Goal: Use online tool/utility: Utilize a website feature to perform a specific function

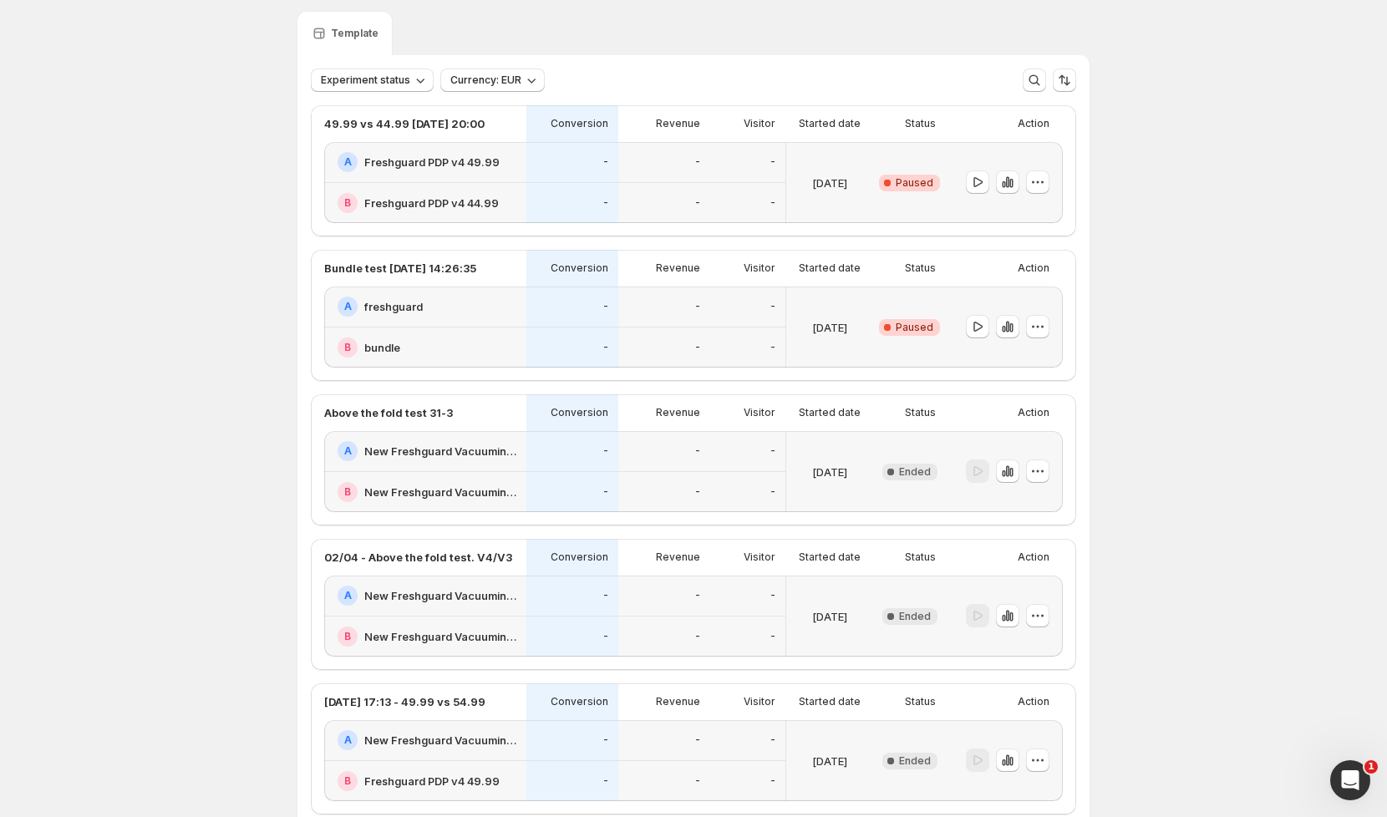
scroll to position [59, 0]
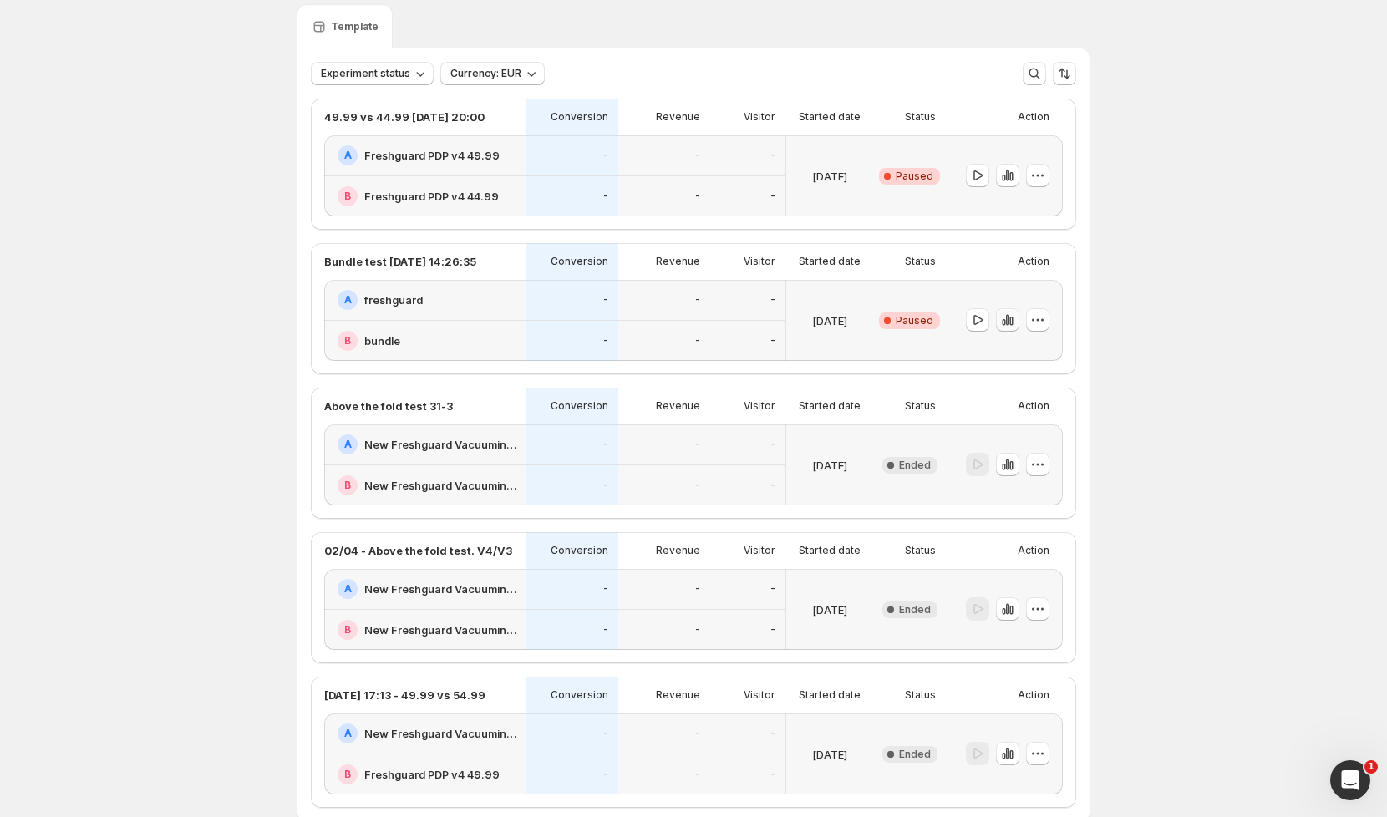
click at [1010, 322] on icon "button" at bounding box center [1007, 320] width 17 height 17
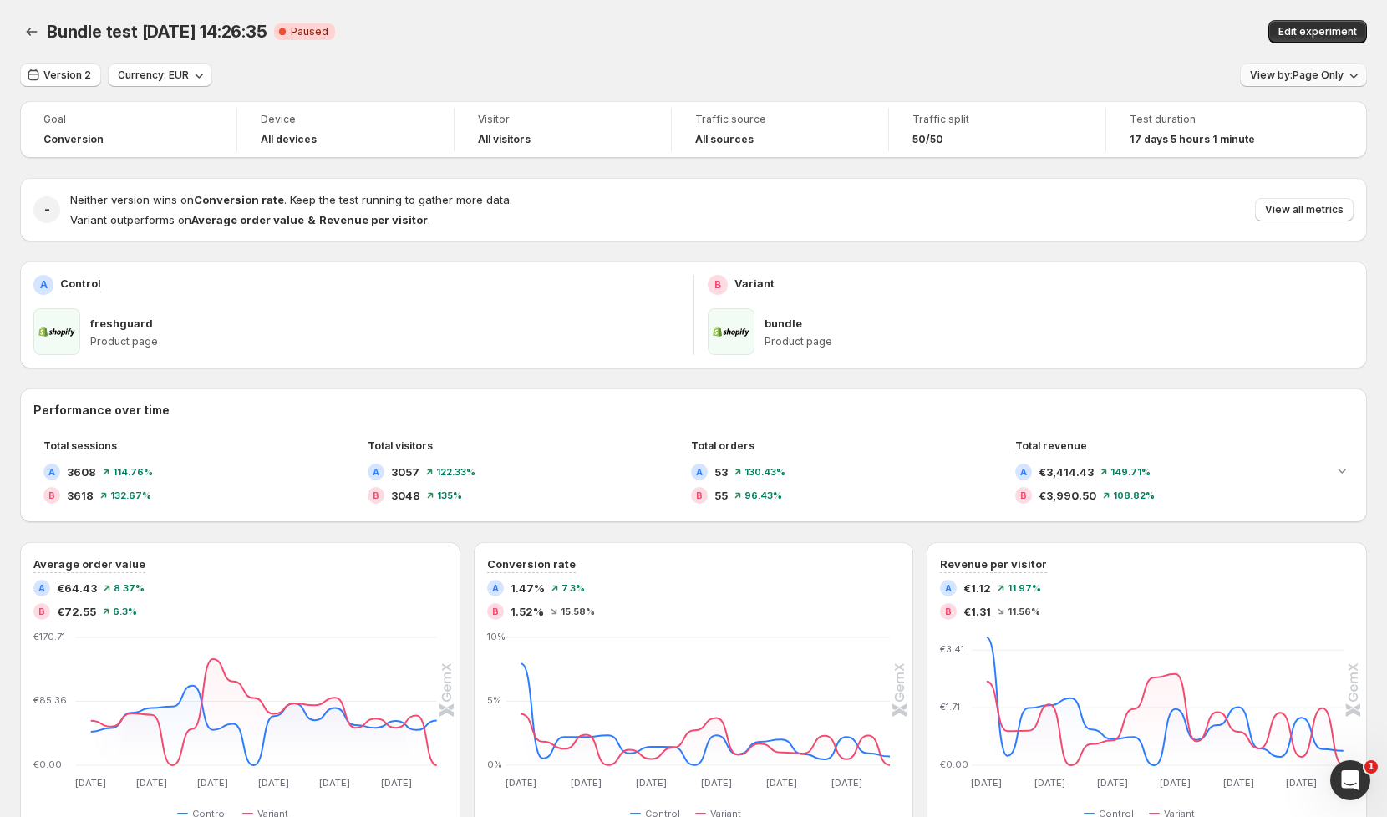
click at [1311, 67] on button "View by: Page Only" at bounding box center [1303, 74] width 127 height 23
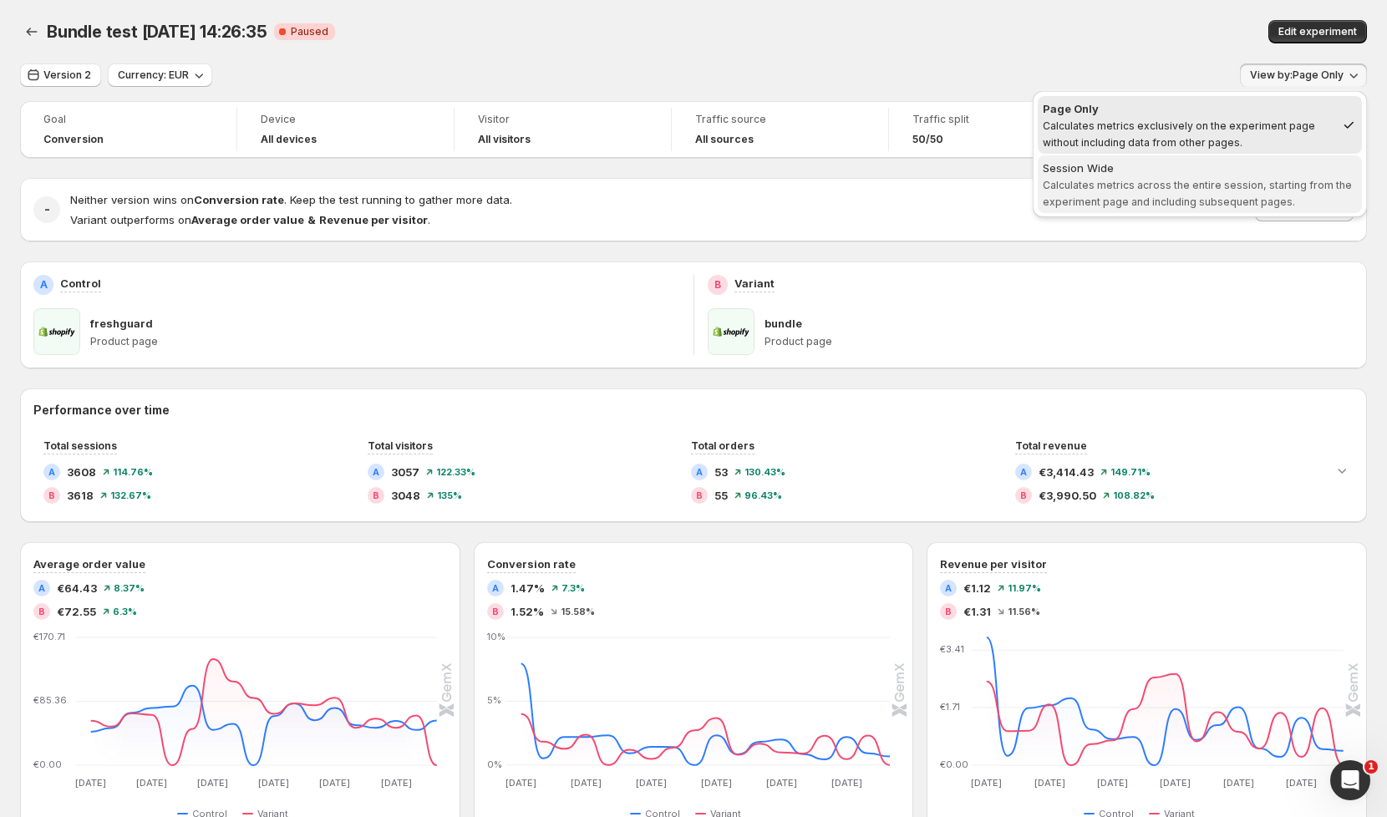
click at [1191, 192] on span "Session Wide Calculates metrics across the entire session, starting from the ex…" at bounding box center [1199, 185] width 314 height 50
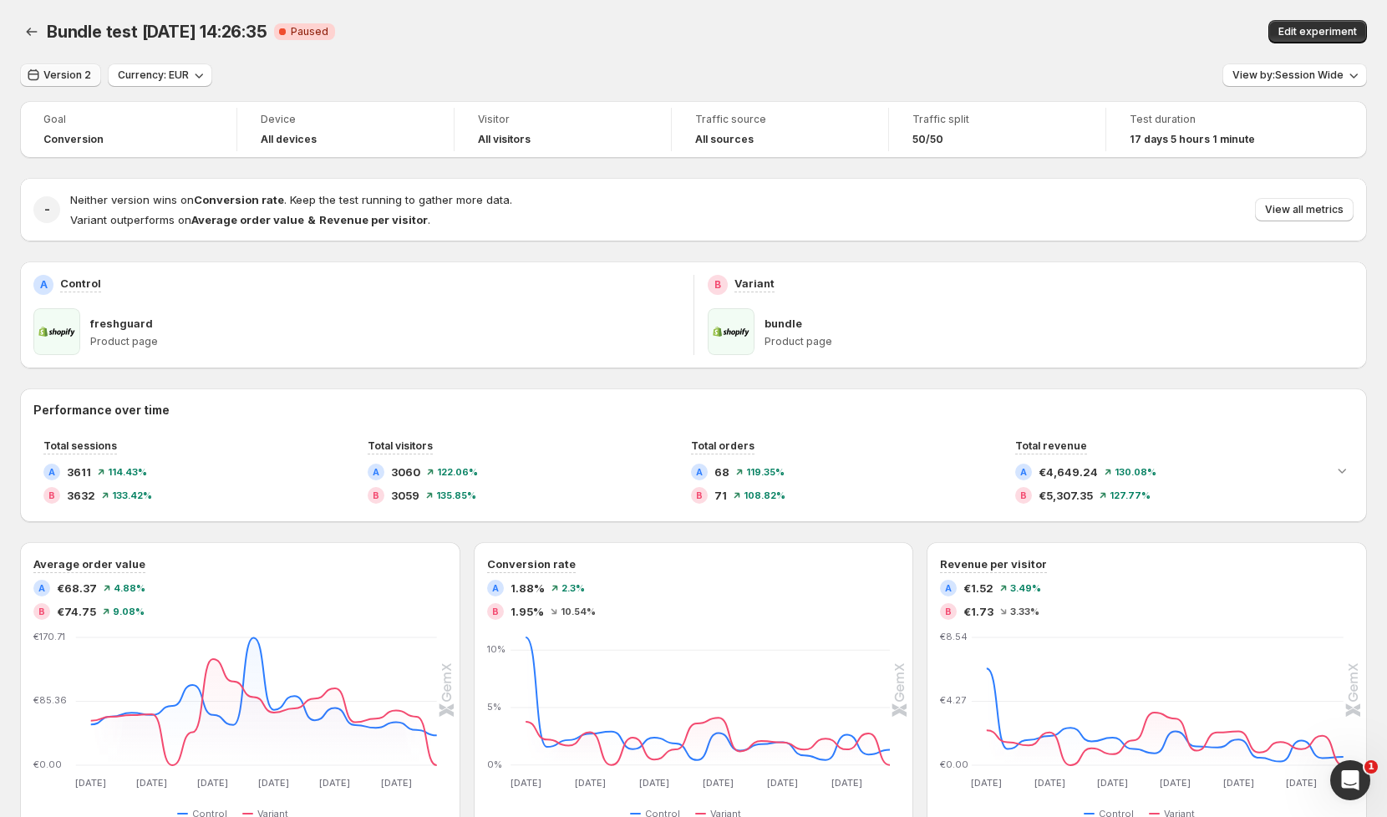
click at [44, 84] on button "Version 2" at bounding box center [60, 74] width 81 height 23
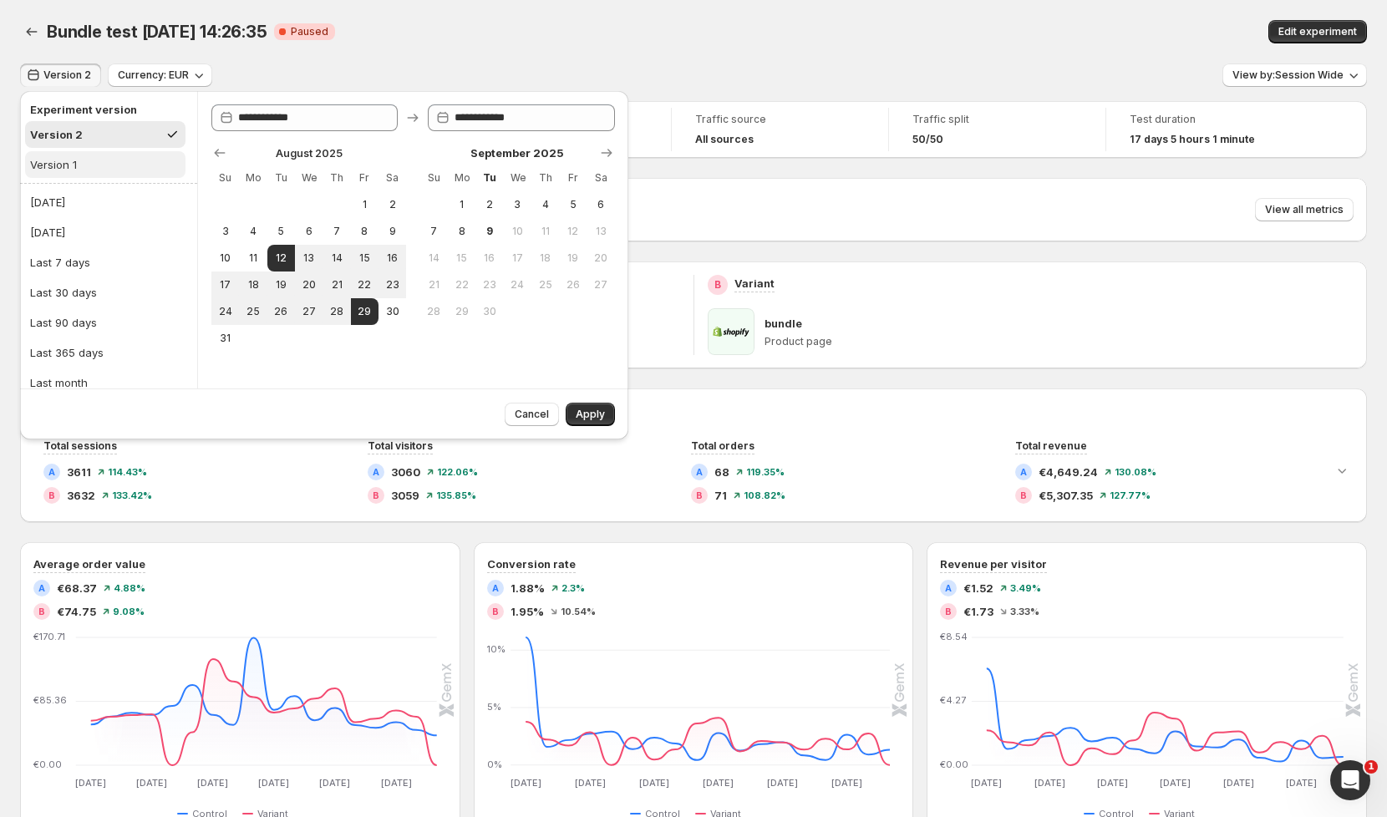
click at [73, 160] on div "Version 1" at bounding box center [53, 164] width 47 height 17
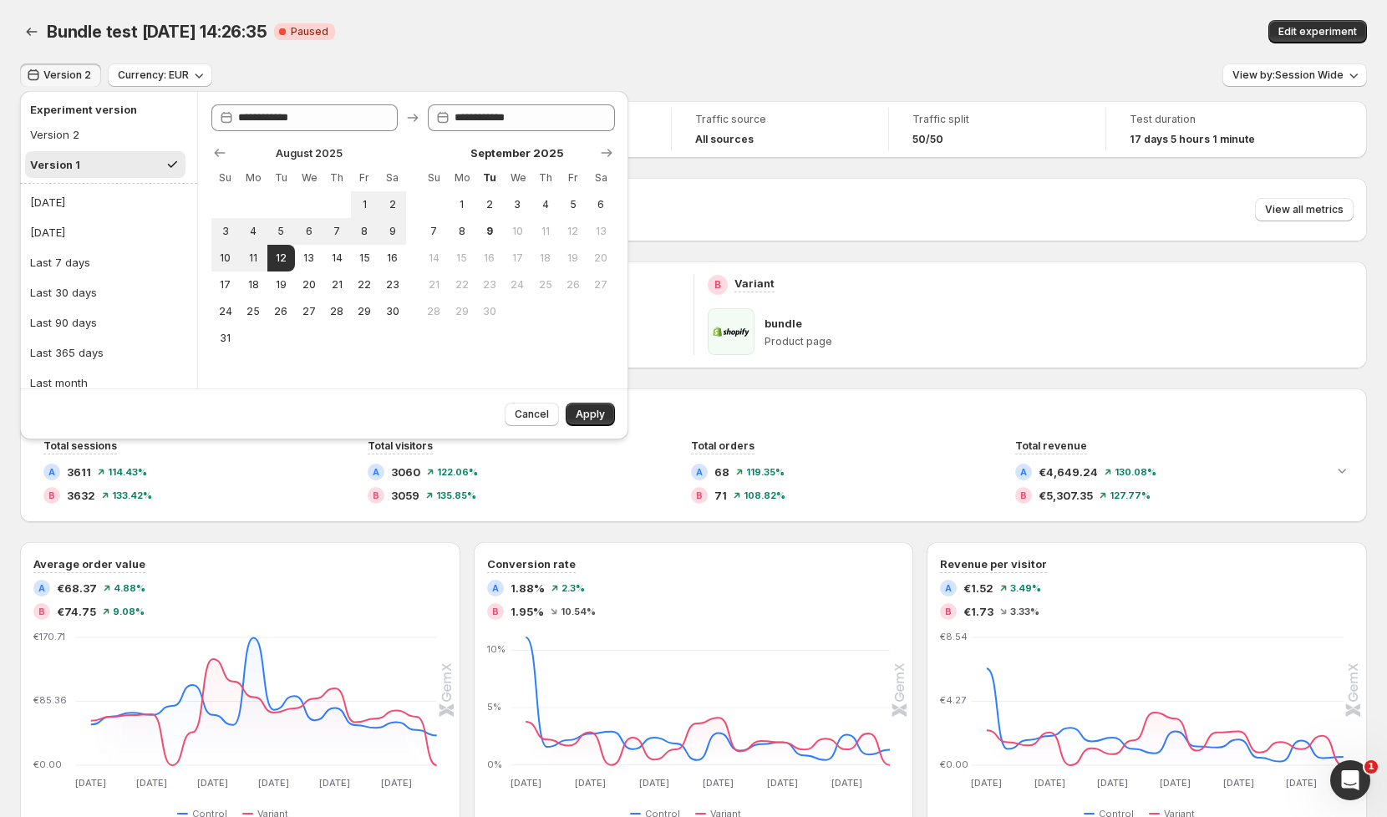
type input "**********"
click at [606, 409] on button "Apply" at bounding box center [589, 414] width 49 height 23
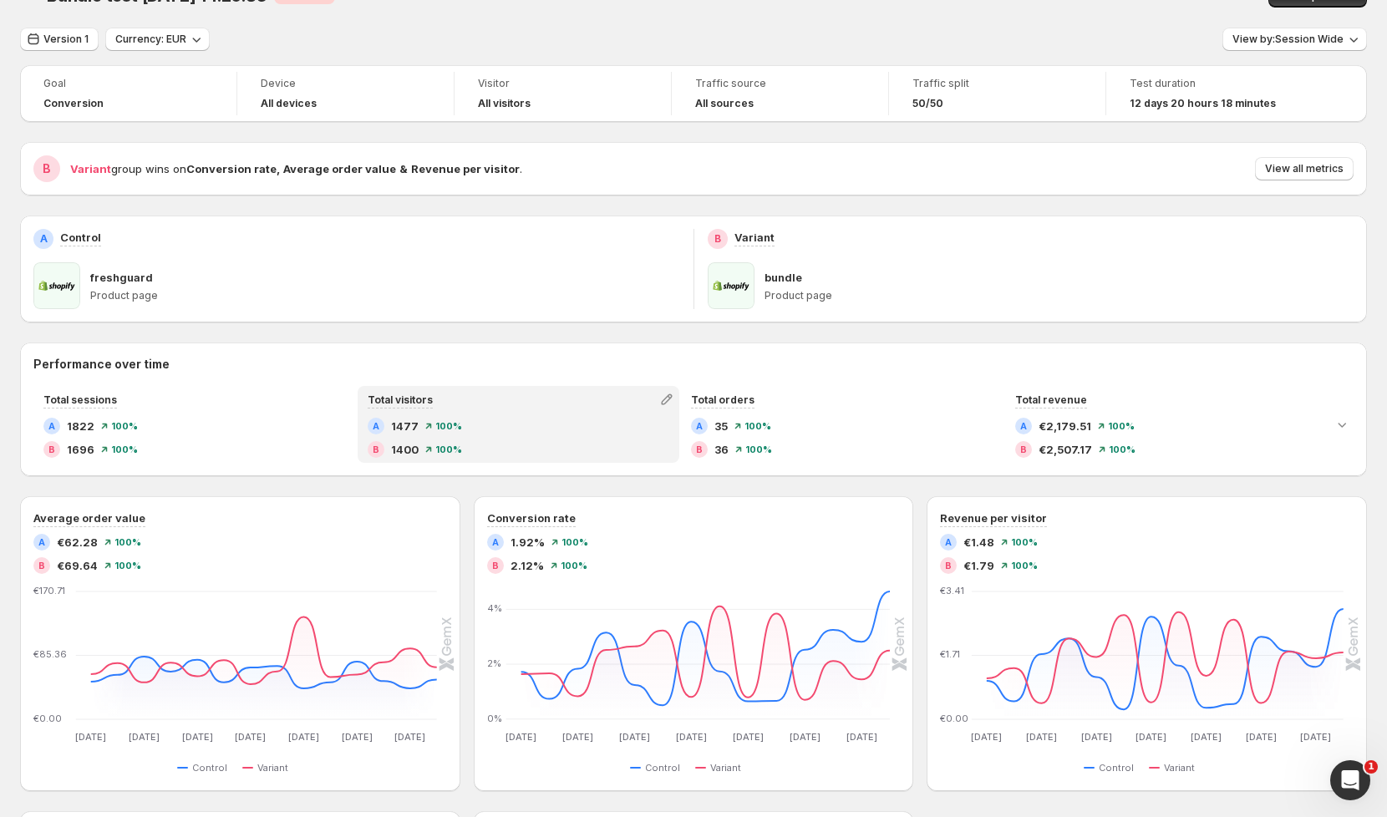
scroll to position [34, 0]
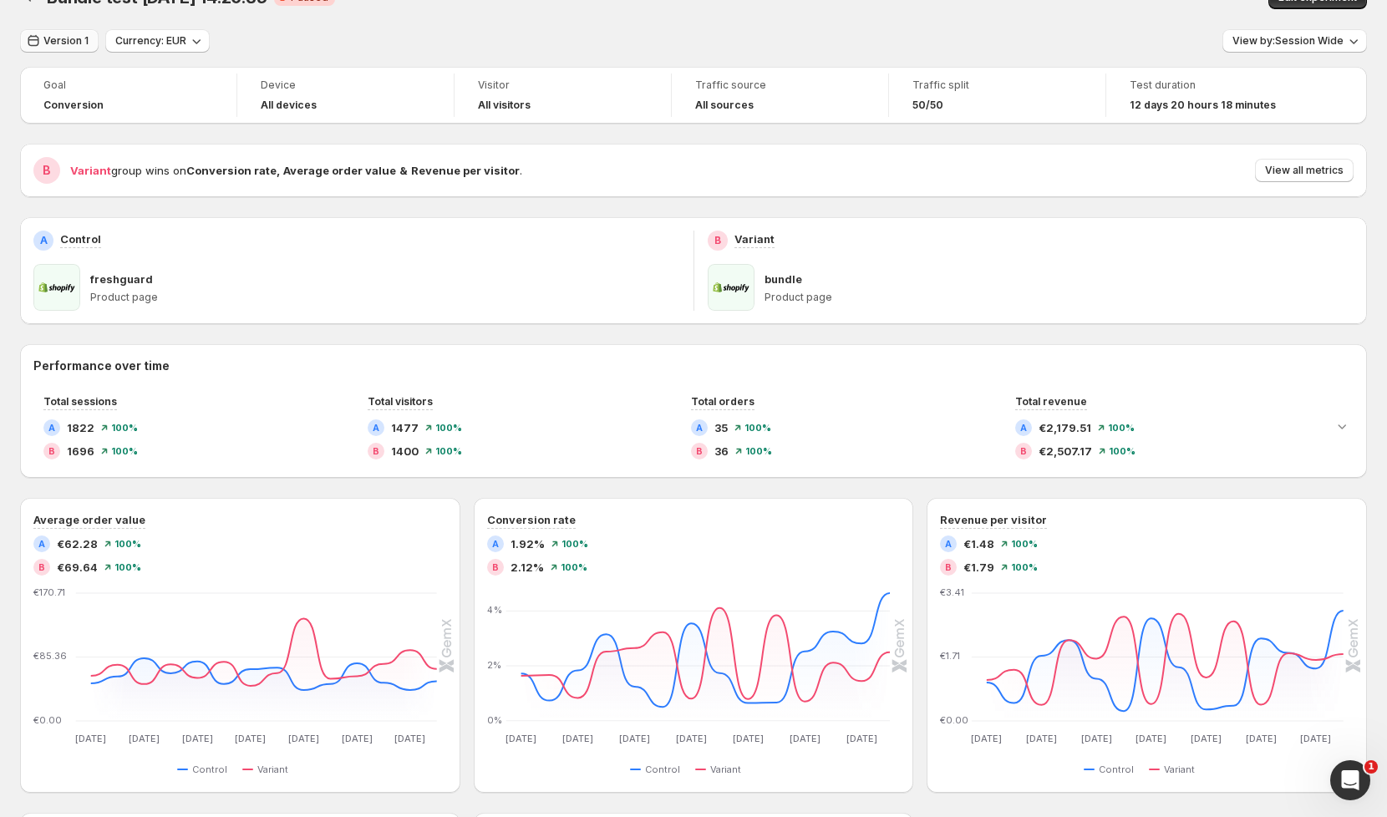
click at [43, 47] on span "Version 1" at bounding box center [65, 40] width 45 height 13
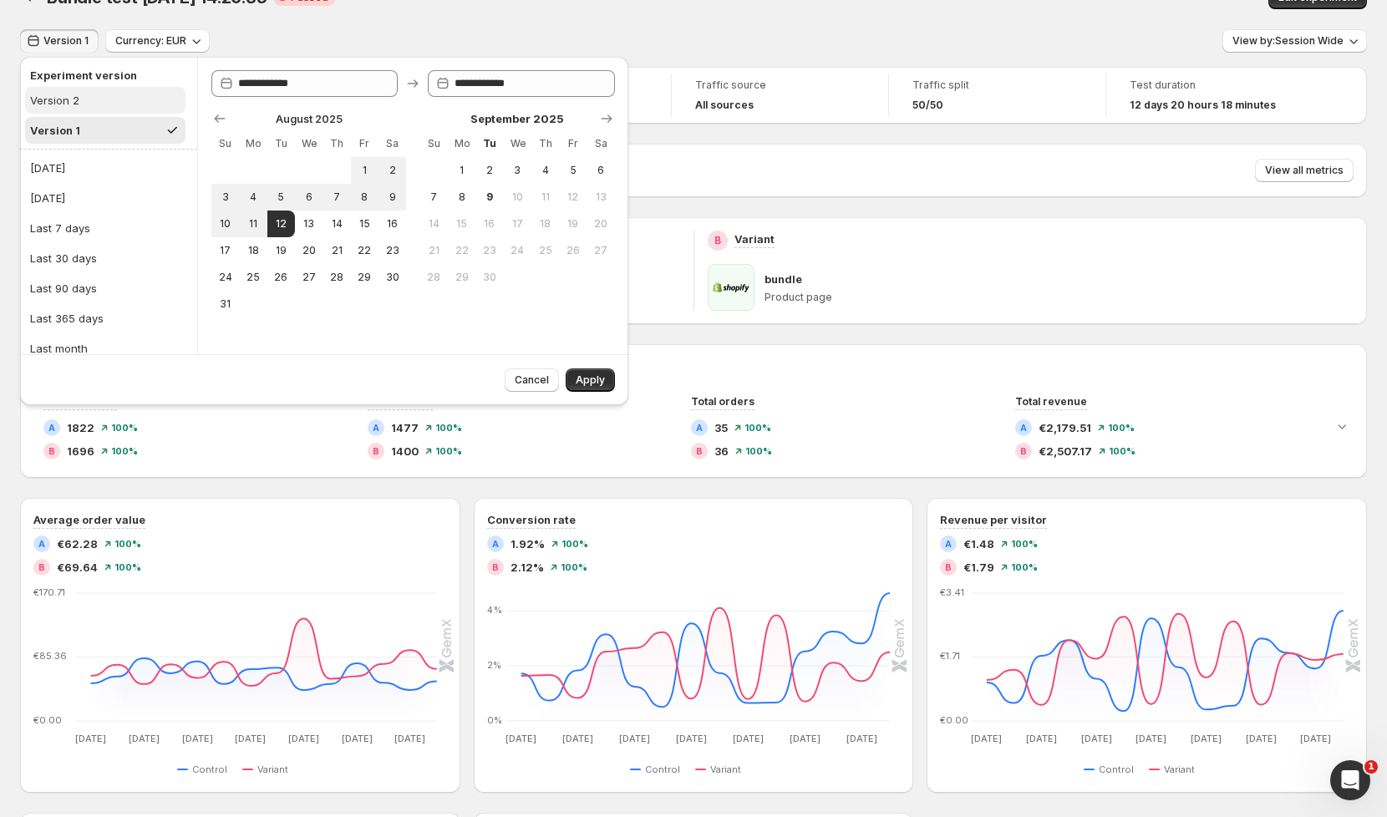
click at [68, 95] on div "Version 2" at bounding box center [54, 100] width 49 height 17
type input "**********"
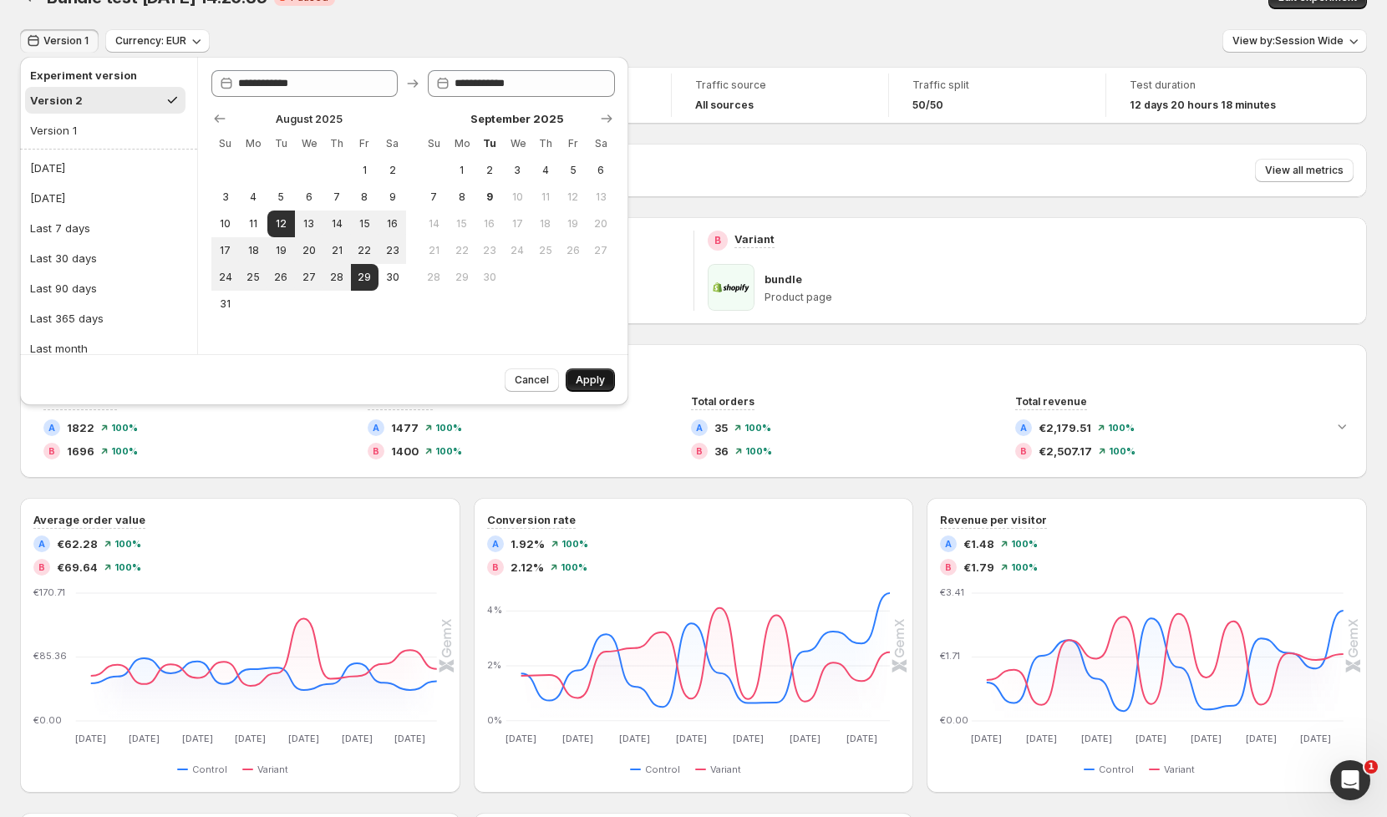
click at [581, 381] on span "Apply" at bounding box center [589, 379] width 29 height 13
